Goal: Complete application form

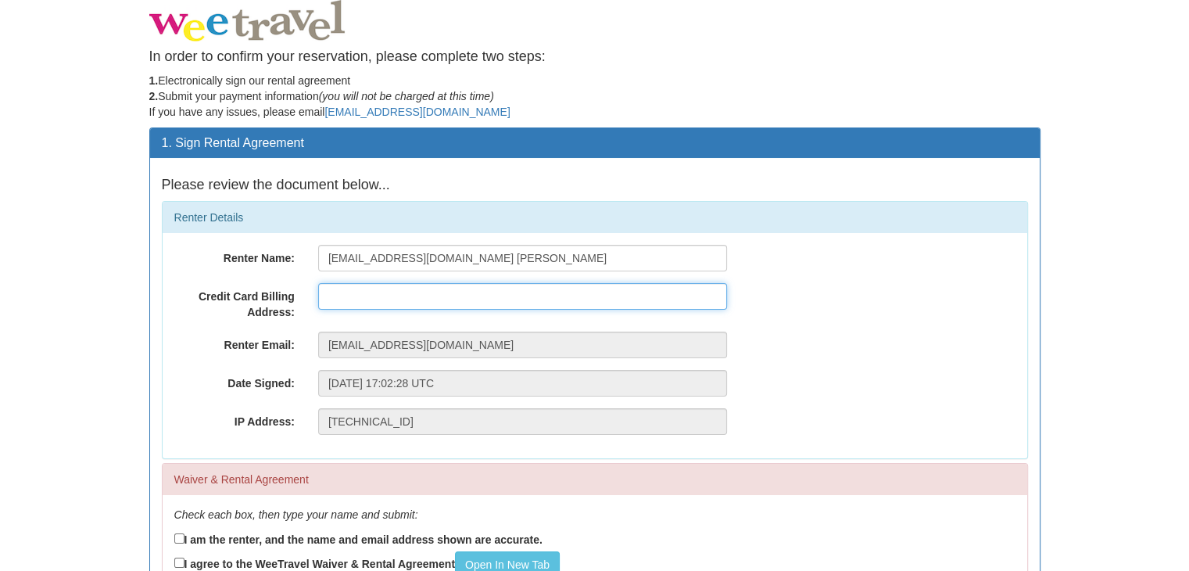
click at [371, 297] on input "text" at bounding box center [522, 296] width 409 height 27
type input "2765 Quinn Road"
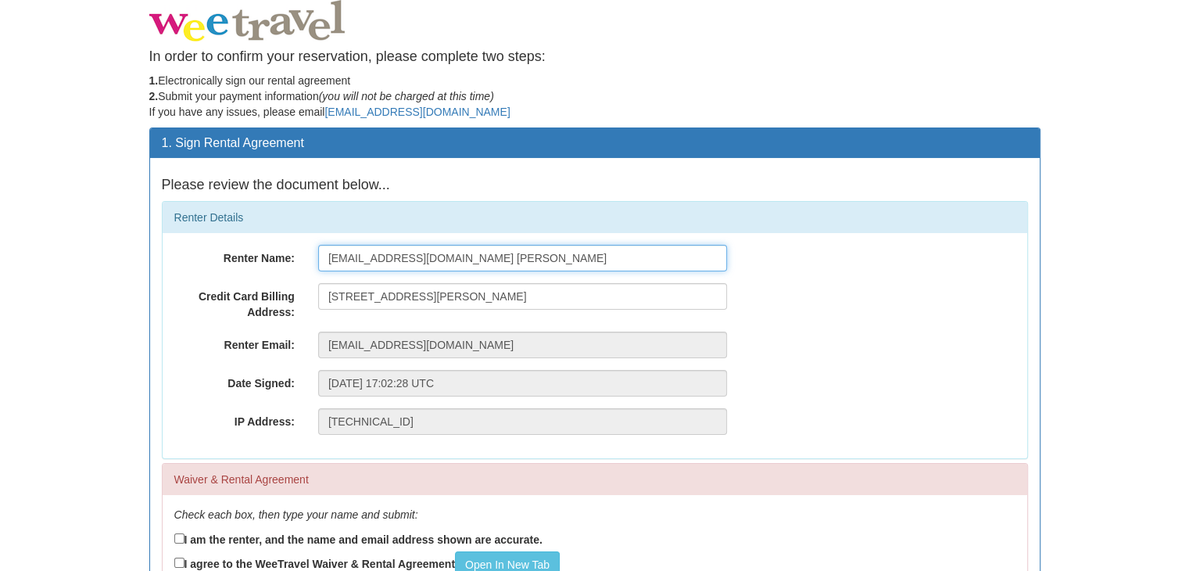
click at [465, 257] on input "[EMAIL_ADDRESS][DOMAIN_NAME] [PERSON_NAME]" at bounding box center [522, 258] width 409 height 27
type input "Sandra Cruickshank"
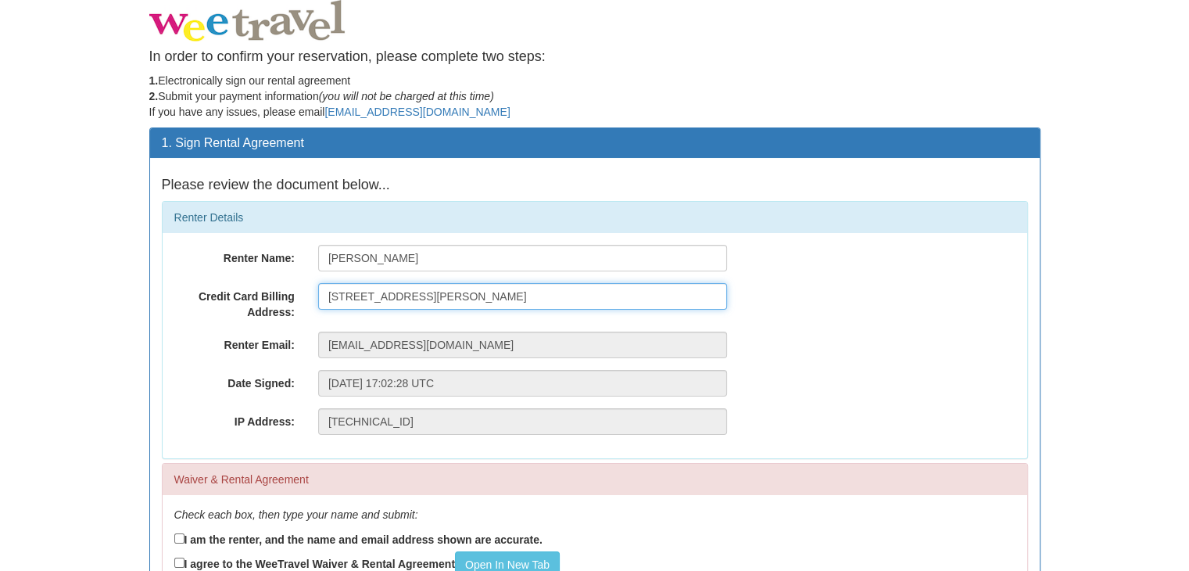
click at [436, 292] on input "2765 Quinn Road" at bounding box center [522, 296] width 409 height 27
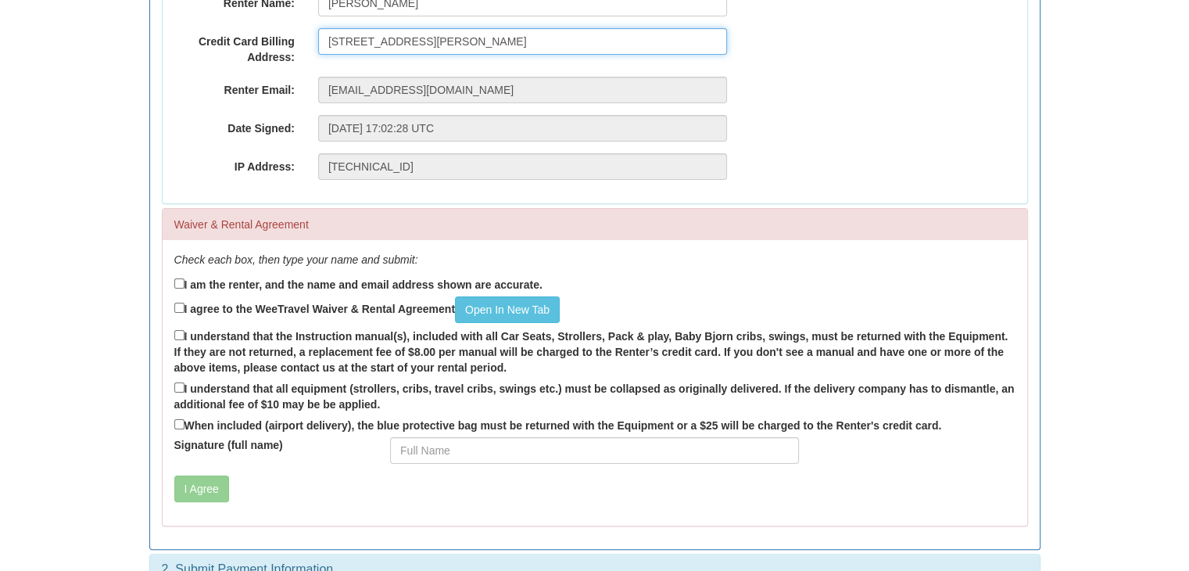
scroll to position [256, 0]
type input "2765 Quinn Road Ottawa Ontario K1T 3V4"
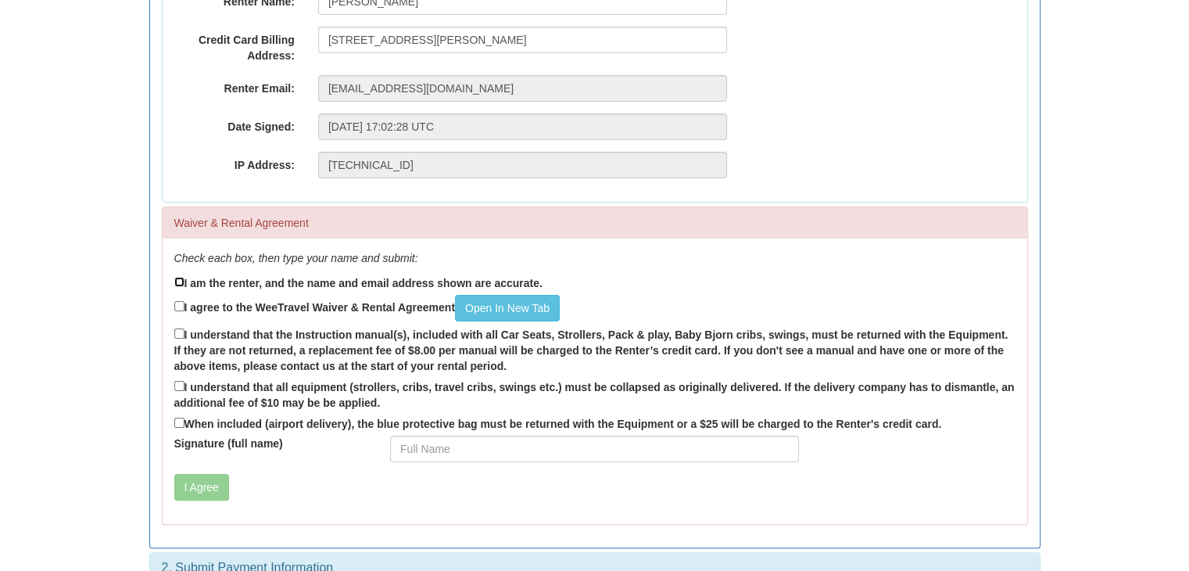
click at [176, 281] on input "I am the renter, and the name and email address shown are accurate." at bounding box center [179, 282] width 10 height 10
checkbox input "true"
click at [526, 306] on link "Open In New Tab" at bounding box center [507, 308] width 105 height 27
click at [181, 333] on input "I understand that the Instruction manual(s), included with all Car Seats, Strol…" at bounding box center [179, 333] width 10 height 10
checkbox input "true"
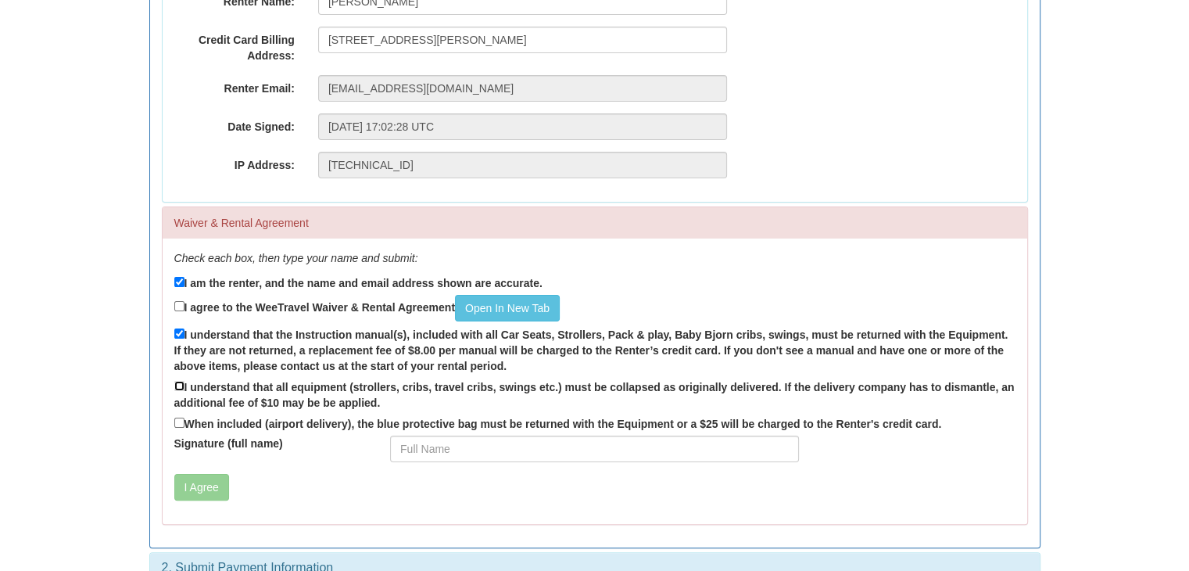
click at [177, 388] on input "I understand that all equipment (strollers, cribs, travel cribs, swings etc.) m…" at bounding box center [179, 386] width 10 height 10
checkbox input "true"
click at [177, 307] on input "I agree to the WeeTravel Waiver & Rental Agreement Open In New Tab" at bounding box center [179, 306] width 10 height 10
checkbox input "true"
click at [180, 425] on input "When included (airport delivery), the blue protective bag must be returned with…" at bounding box center [179, 422] width 10 height 10
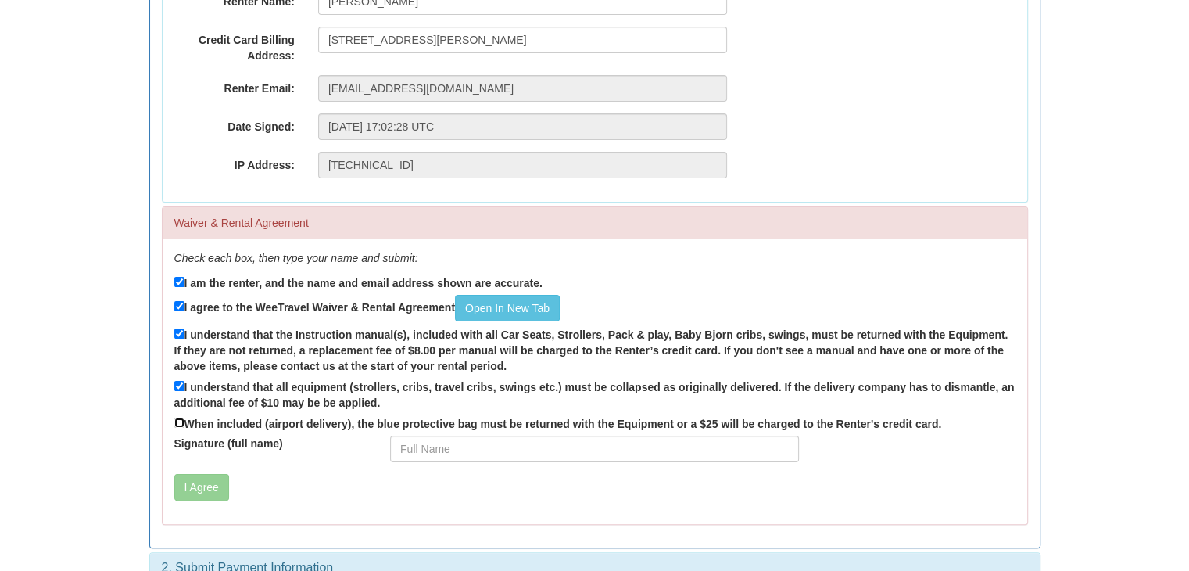
checkbox input "true"
click at [406, 451] on input "Signature (full name)" at bounding box center [594, 448] width 409 height 27
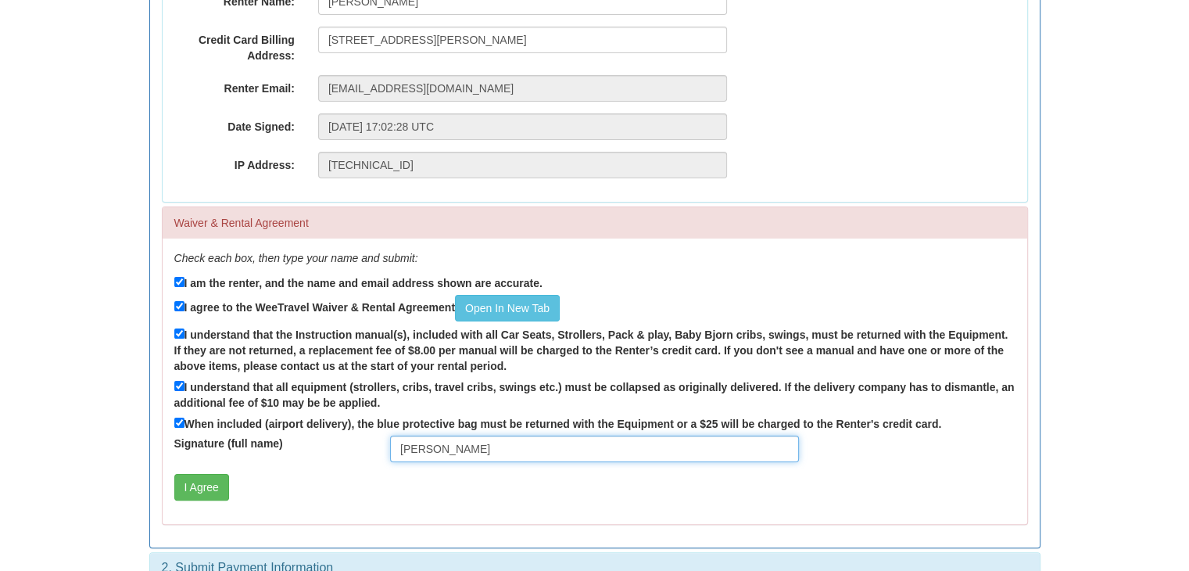
scroll to position [285, 0]
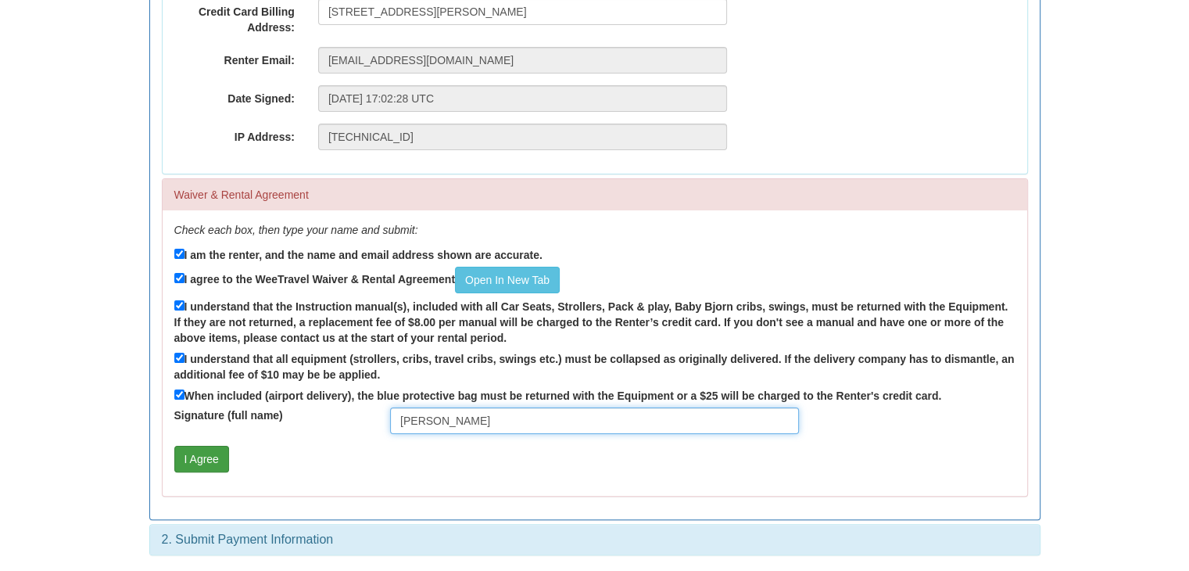
type input "Sandra Cruickshank"
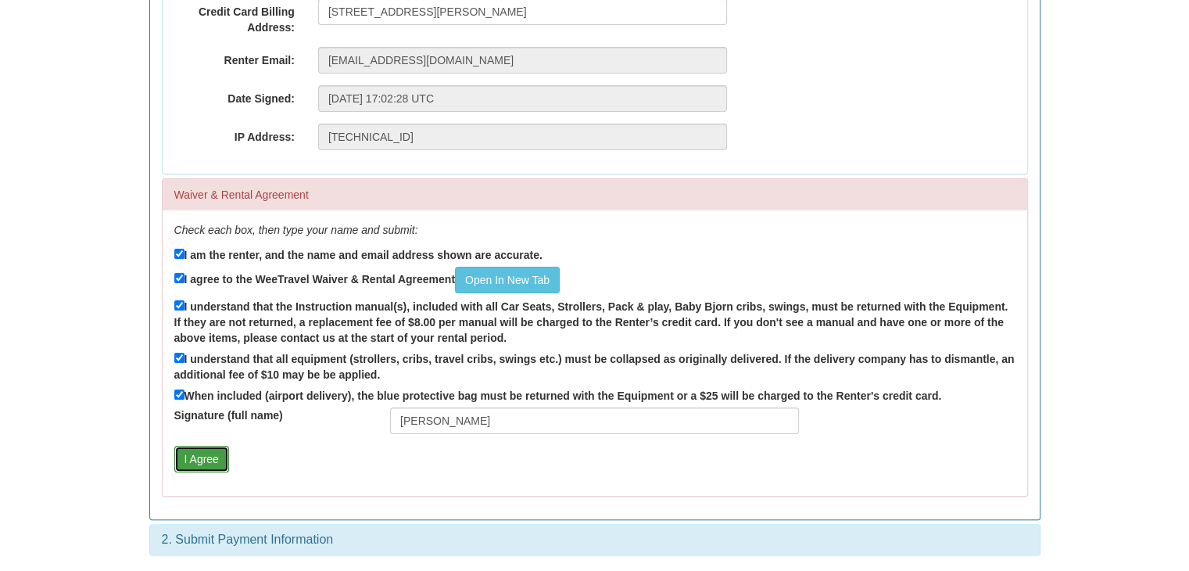
click at [203, 464] on button "I Agree" at bounding box center [201, 459] width 55 height 27
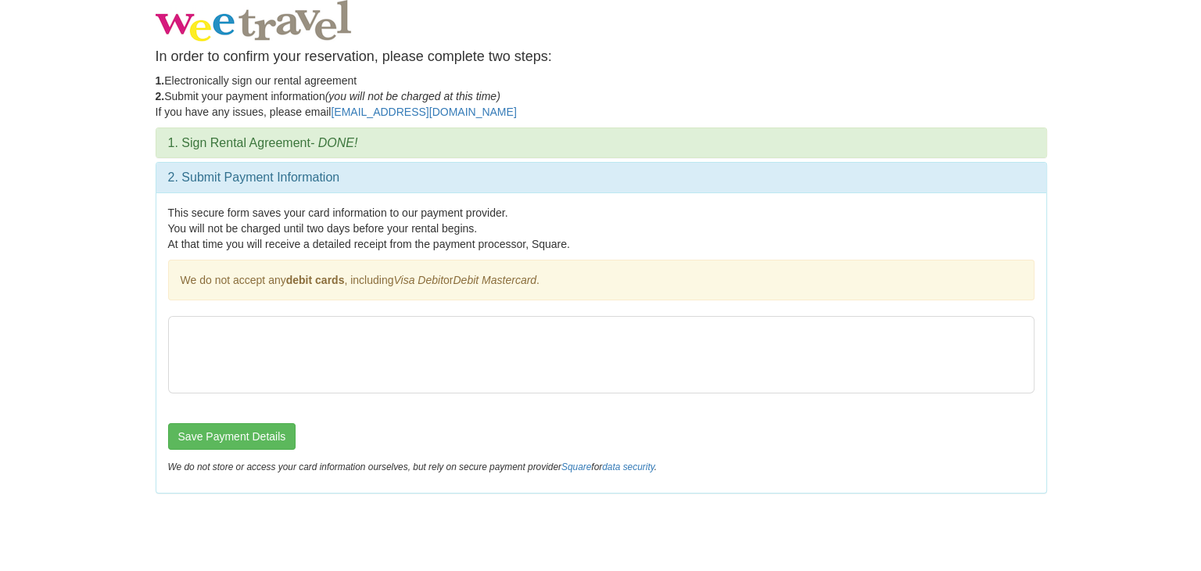
scroll to position [0, 0]
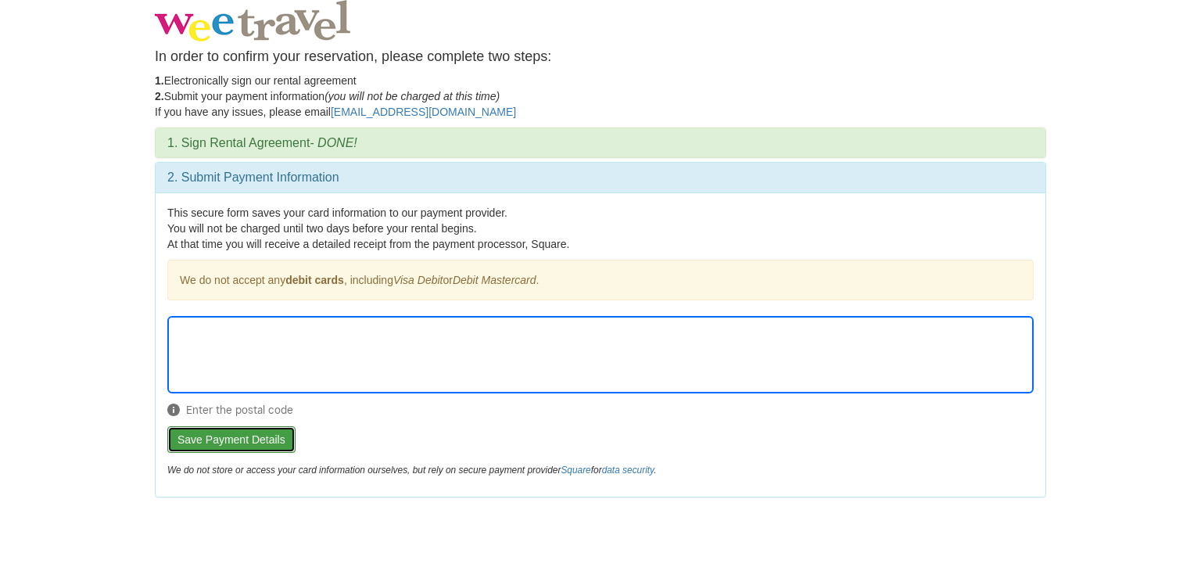
click at [200, 439] on button "Save Payment Details" at bounding box center [231, 439] width 128 height 27
